Goal: Complete Application Form: Complete application form

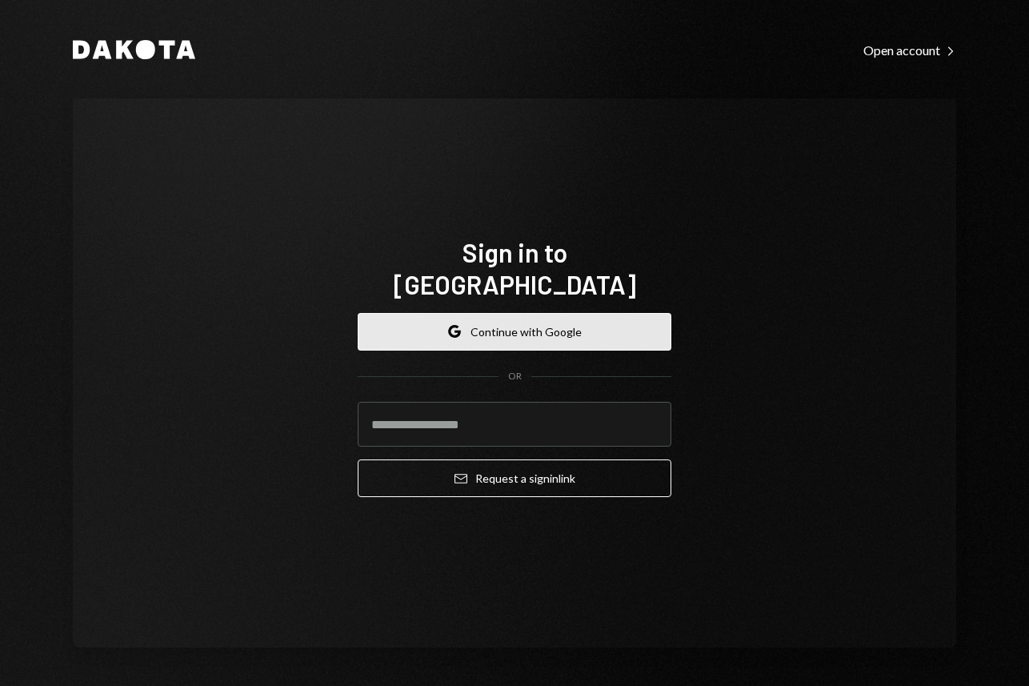
click at [453, 313] on button "Google Continue with Google" at bounding box center [515, 332] width 314 height 38
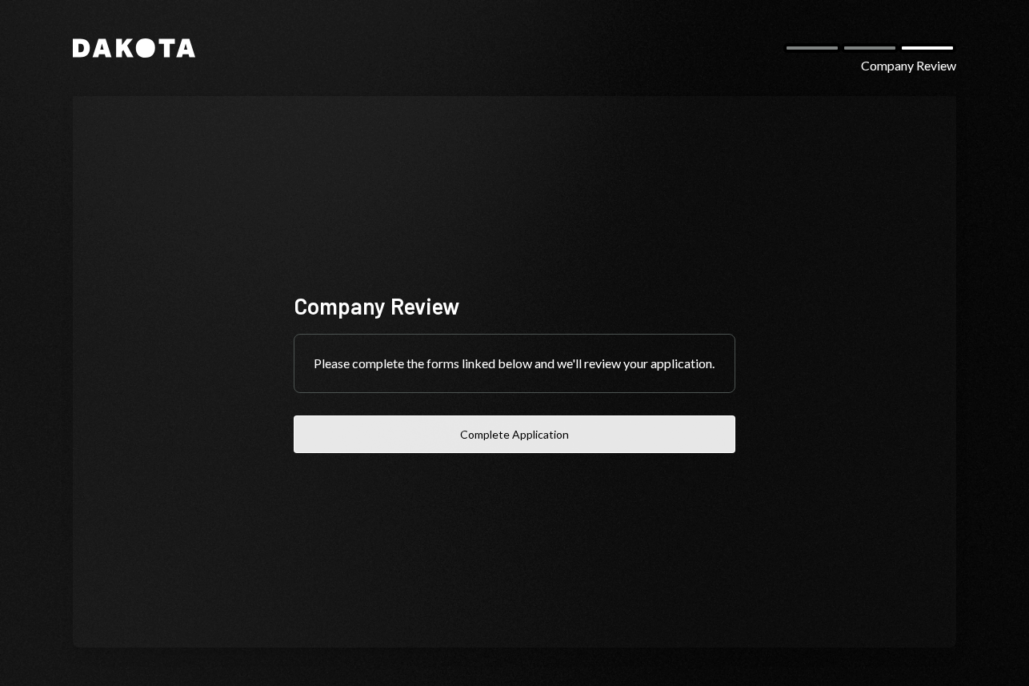
click at [546, 450] on button "Complete Application" at bounding box center [515, 434] width 442 height 38
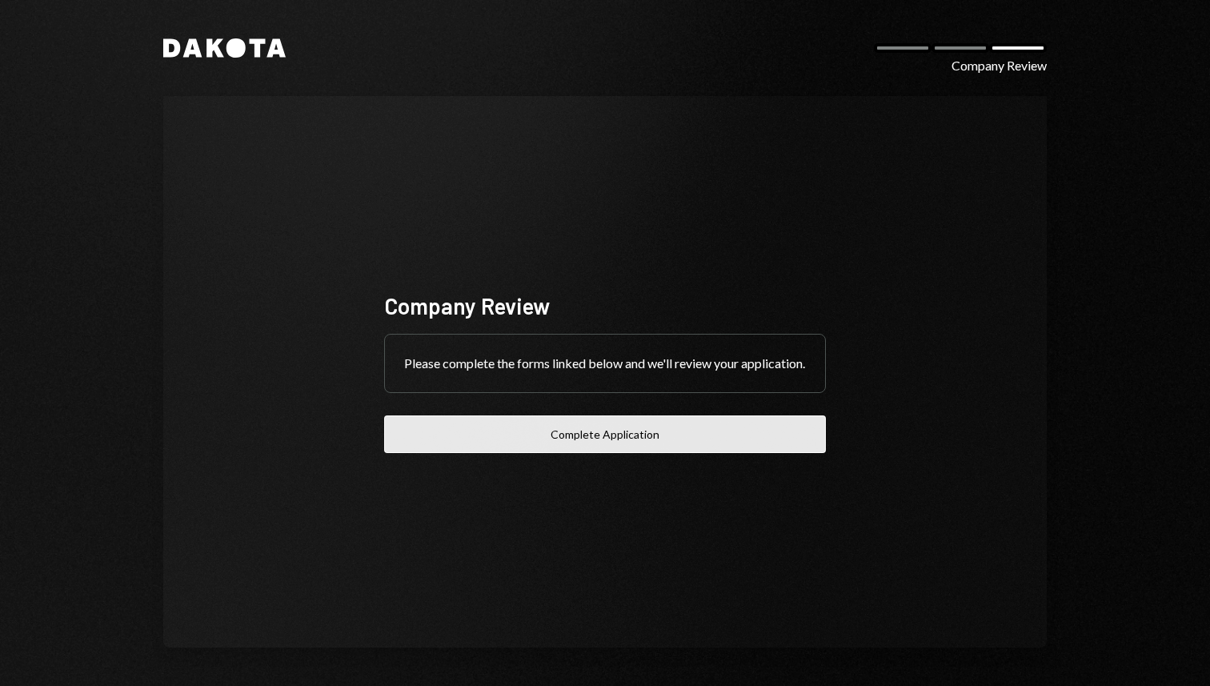
click at [591, 453] on button "Complete Application" at bounding box center [605, 434] width 442 height 38
